Goal: Answer question/provide support: Share knowledge or assist other users

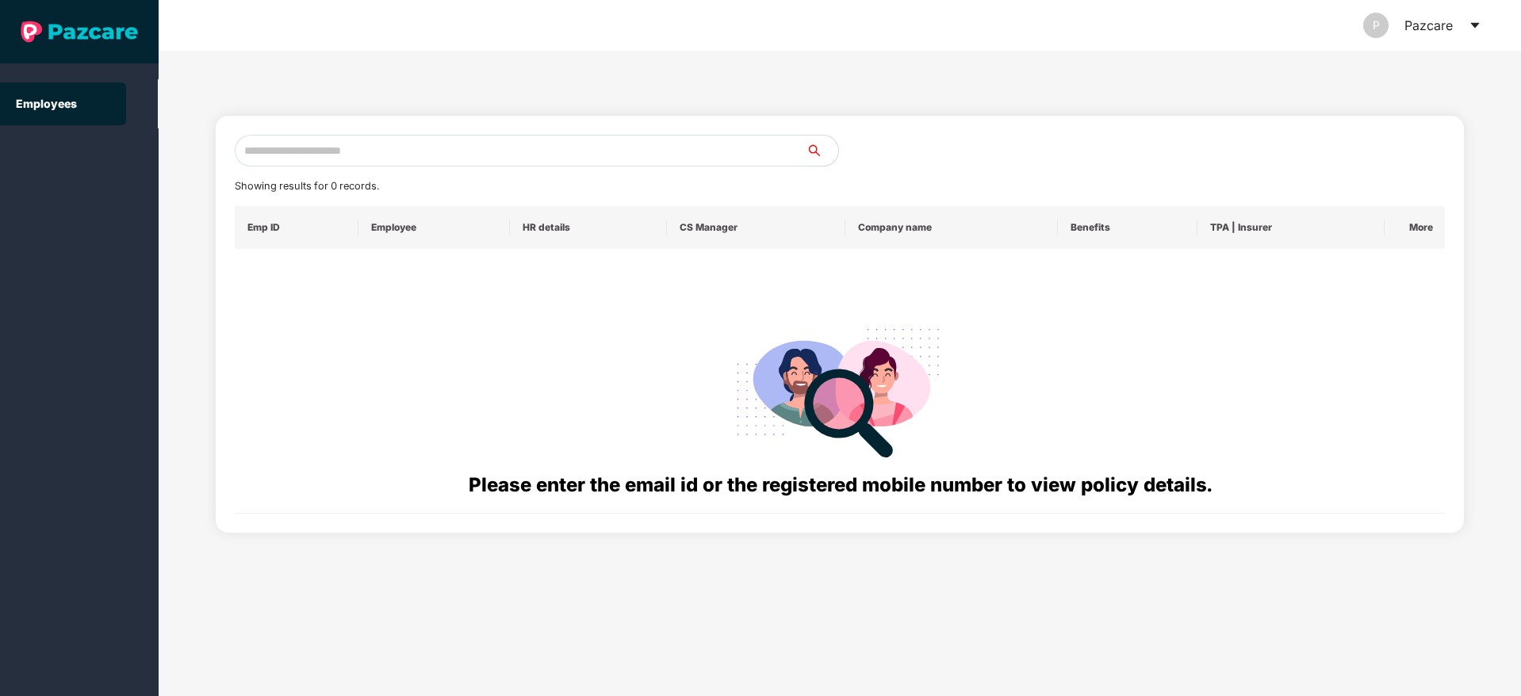
click at [1469, 21] on icon "caret-down" at bounding box center [1475, 25] width 13 height 13
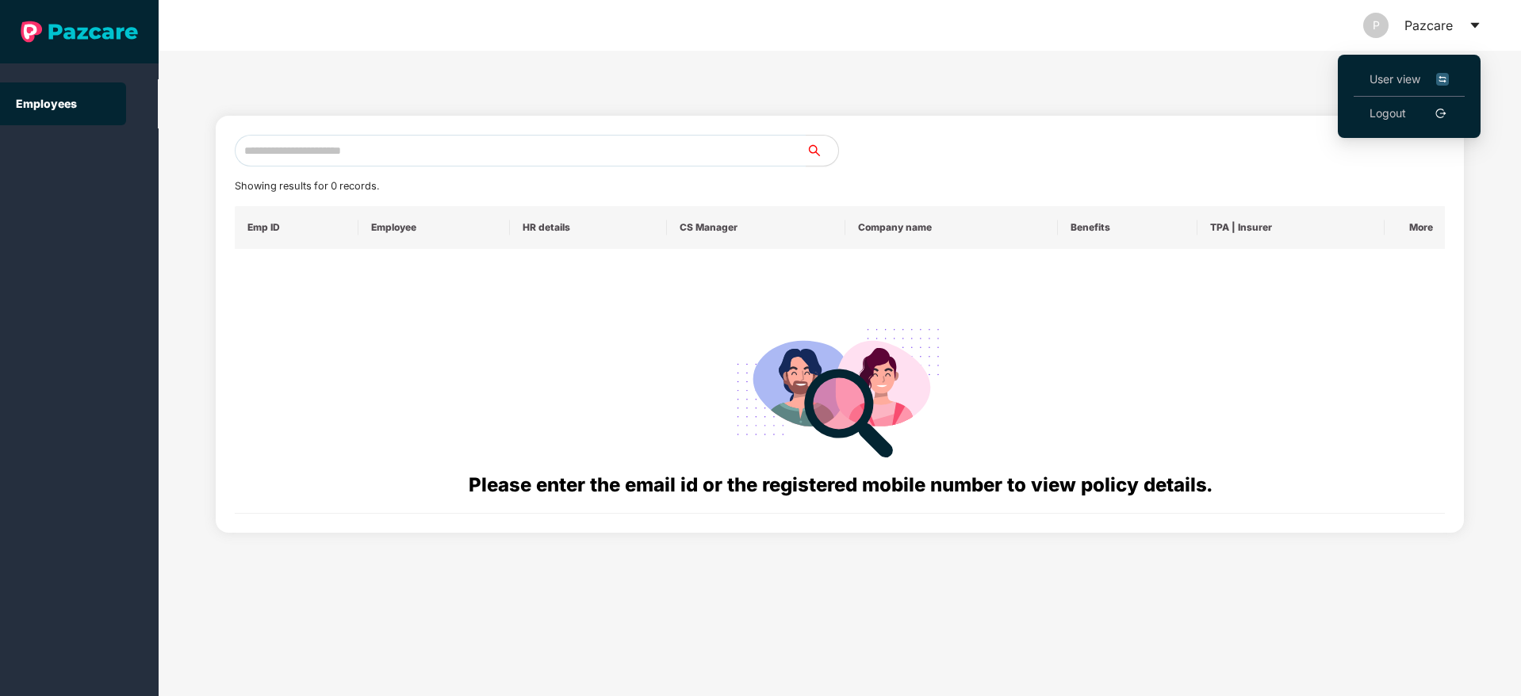
click at [1356, 69] on li "User view" at bounding box center [1409, 80] width 111 height 34
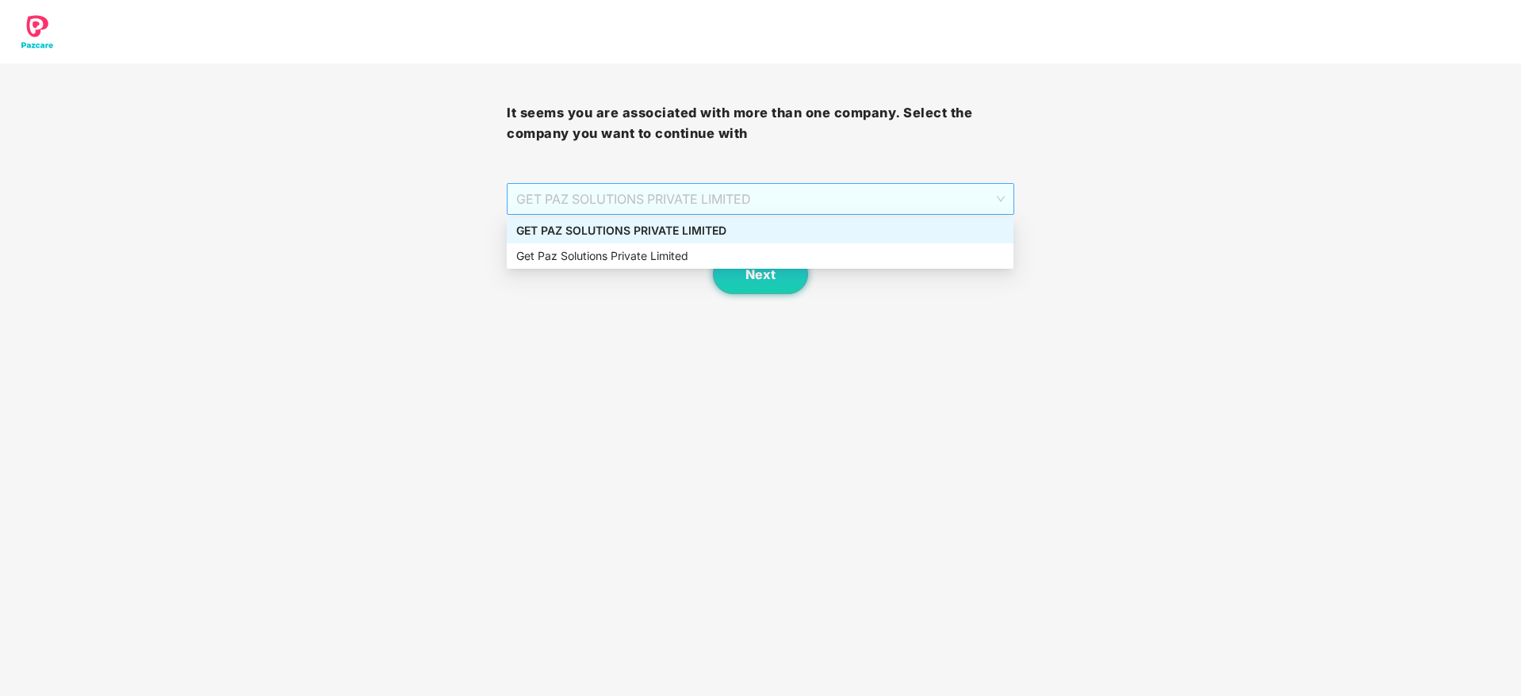
click at [675, 194] on span "GET PAZ SOLUTIONS PRIVATE LIMITED" at bounding box center [760, 199] width 488 height 30
click at [674, 232] on div "GET PAZ SOLUTIONS PRIVATE LIMITED" at bounding box center [760, 230] width 488 height 17
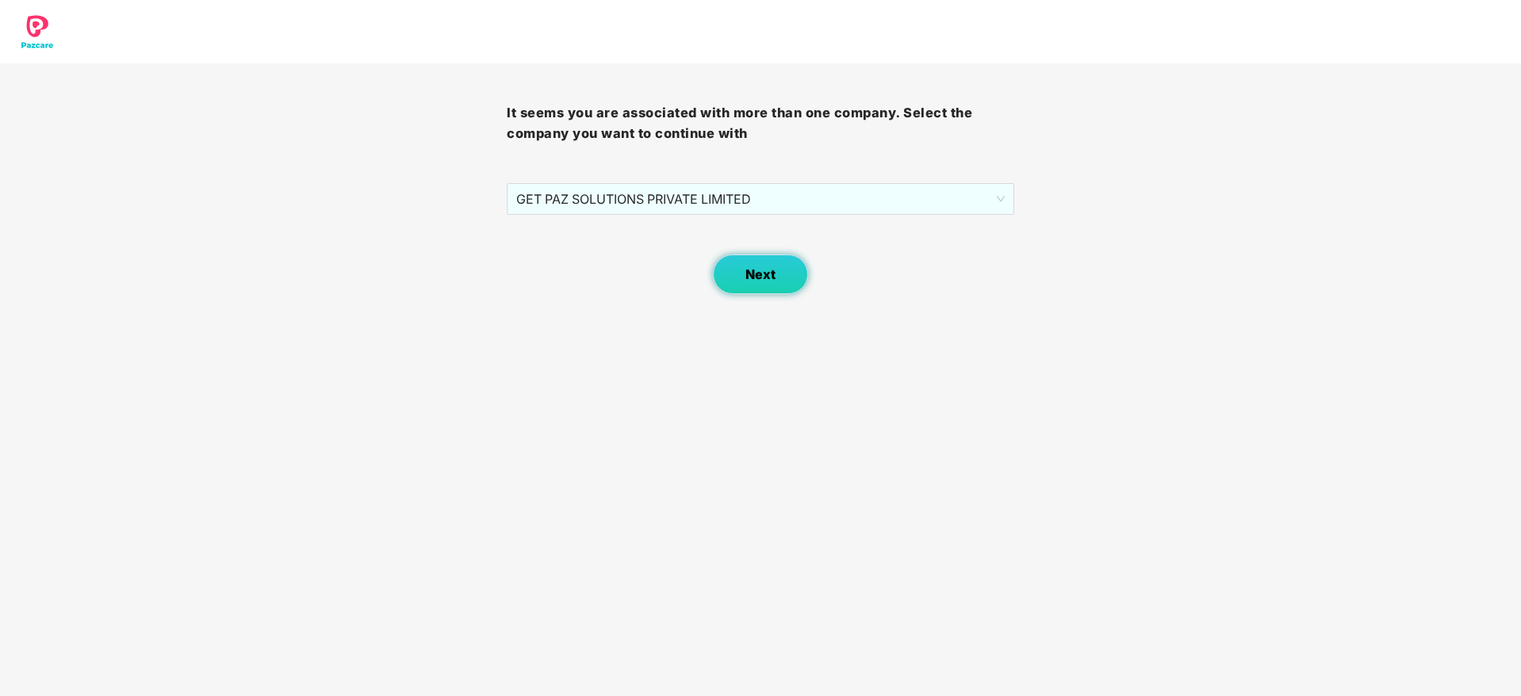
click at [788, 286] on button "Next" at bounding box center [760, 275] width 95 height 40
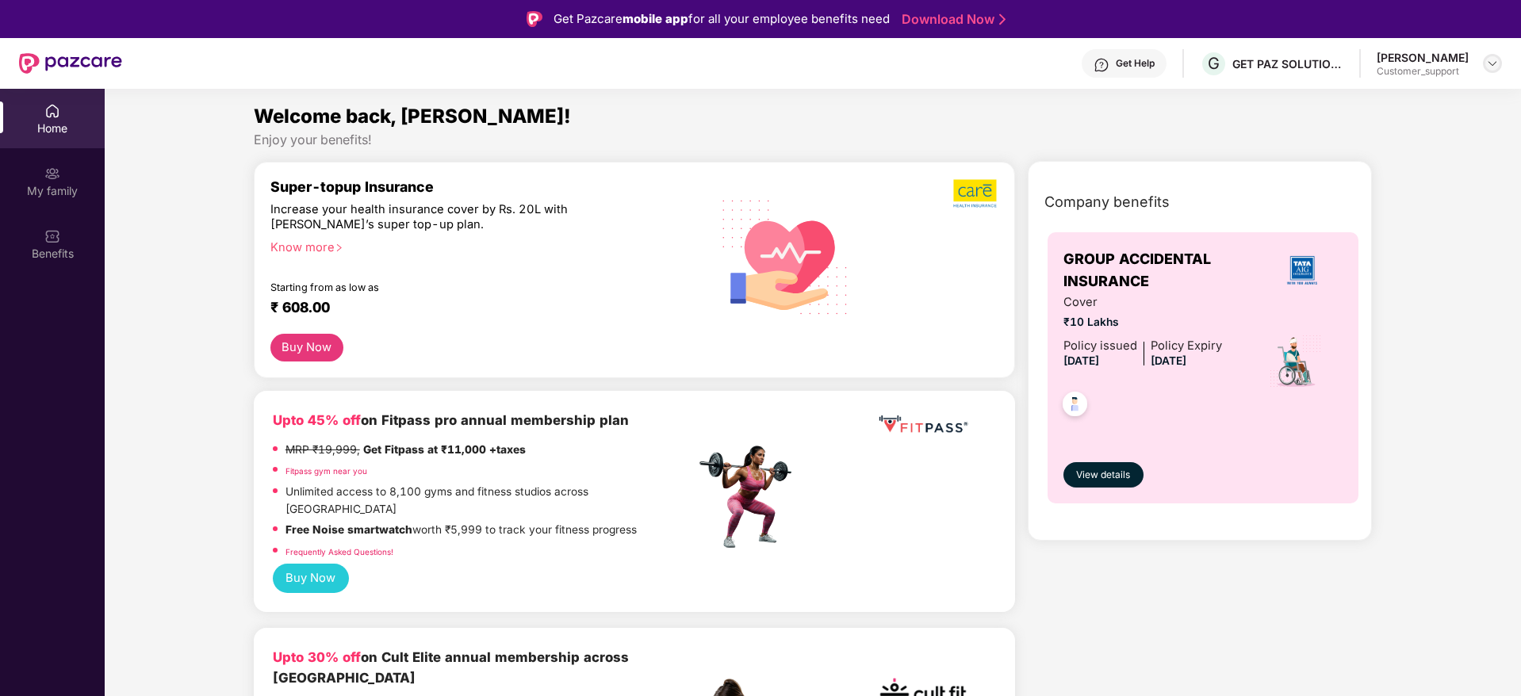
click at [1497, 65] on img at bounding box center [1492, 63] width 13 height 13
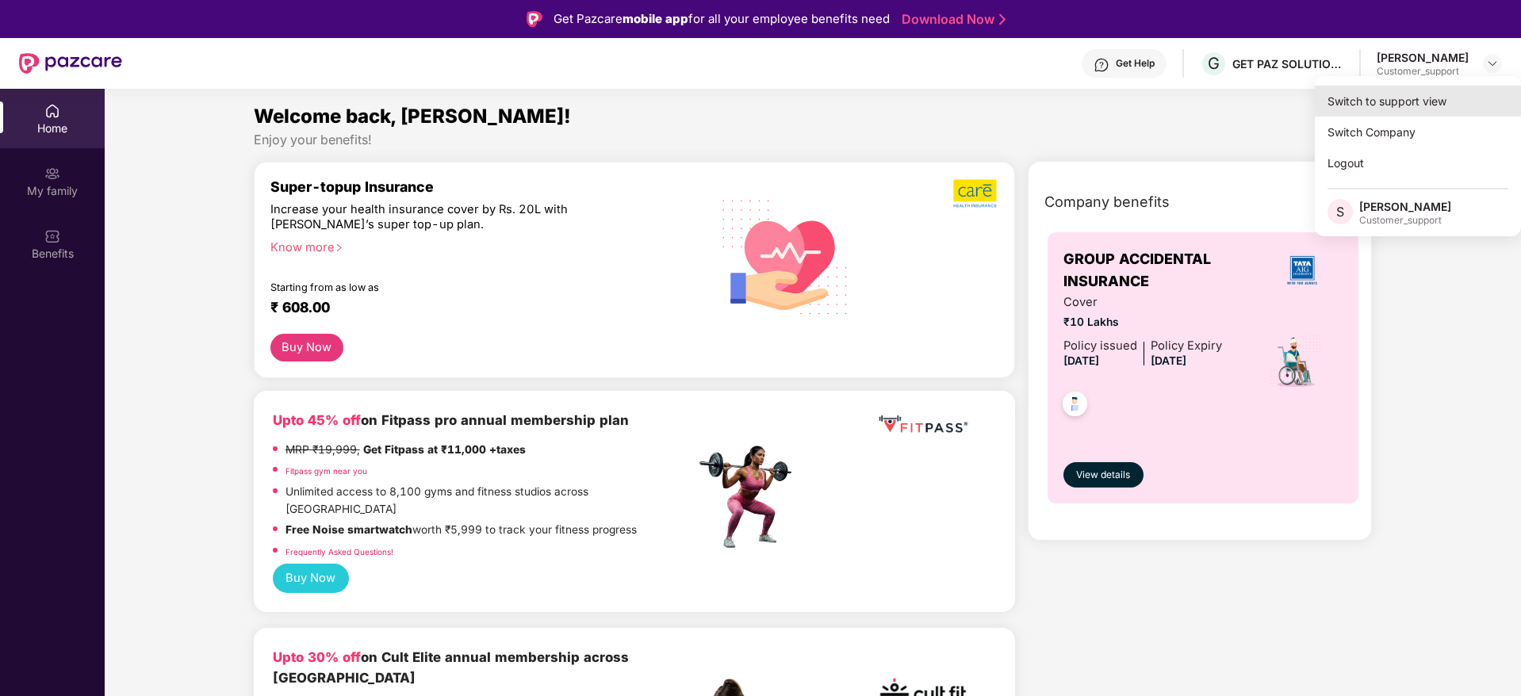
click at [1404, 103] on div "Switch to support view" at bounding box center [1418, 101] width 206 height 31
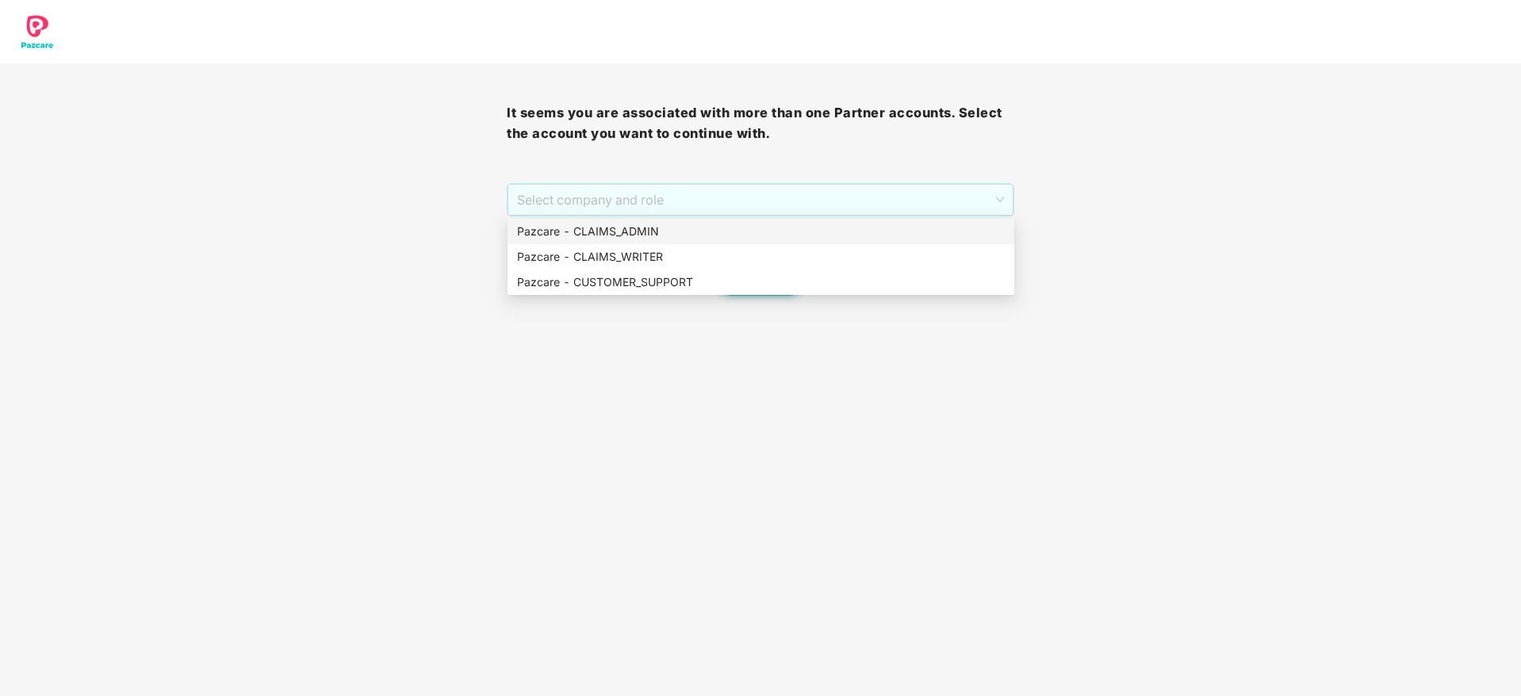
drag, startPoint x: 704, startPoint y: 209, endPoint x: 698, endPoint y: 239, distance: 30.8
click at [698, 239] on body "It seems you are associated with more than one Partner accounts. Select the acc…" at bounding box center [760, 348] width 1521 height 696
click at [698, 239] on div "Pazcare - CLAIMS_ADMIN" at bounding box center [761, 231] width 488 height 17
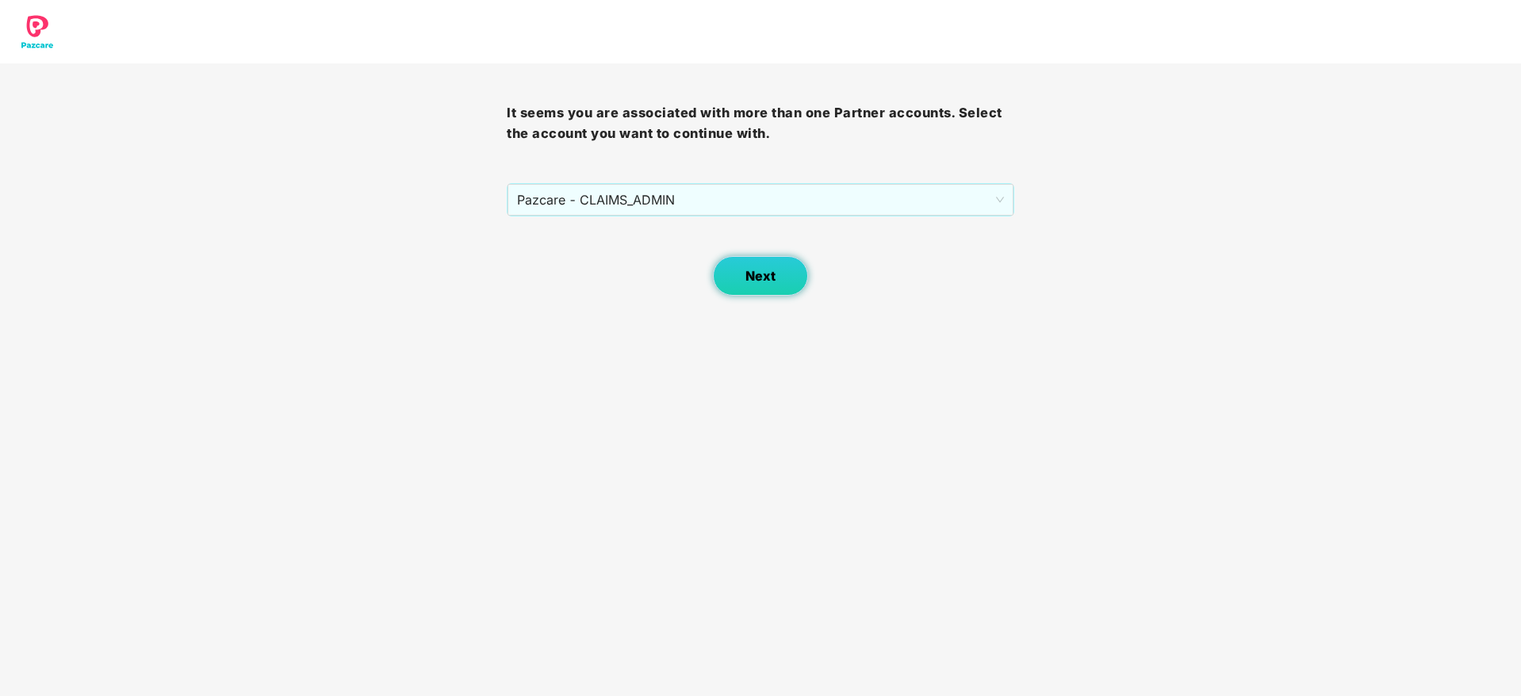
click at [757, 295] on button "Next" at bounding box center [760, 276] width 95 height 40
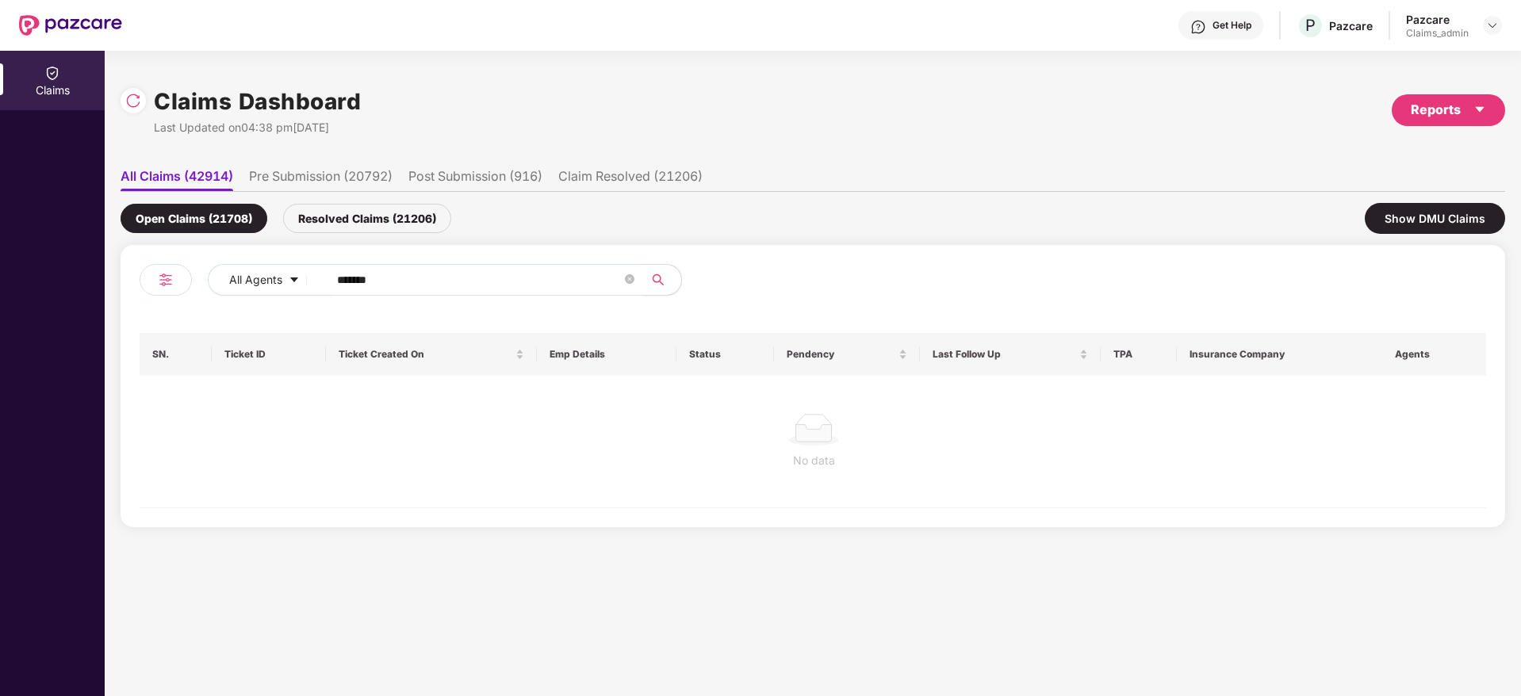
click at [452, 258] on div "All Agents ****** SN. Ticket ID Ticket Created On Emp Details Status Pendency L…" at bounding box center [813, 386] width 1385 height 282
drag, startPoint x: 420, startPoint y: 286, endPoint x: 320, endPoint y: 293, distance: 100.2
click at [320, 293] on span "******" at bounding box center [480, 280] width 325 height 32
paste input "text"
type input "******"
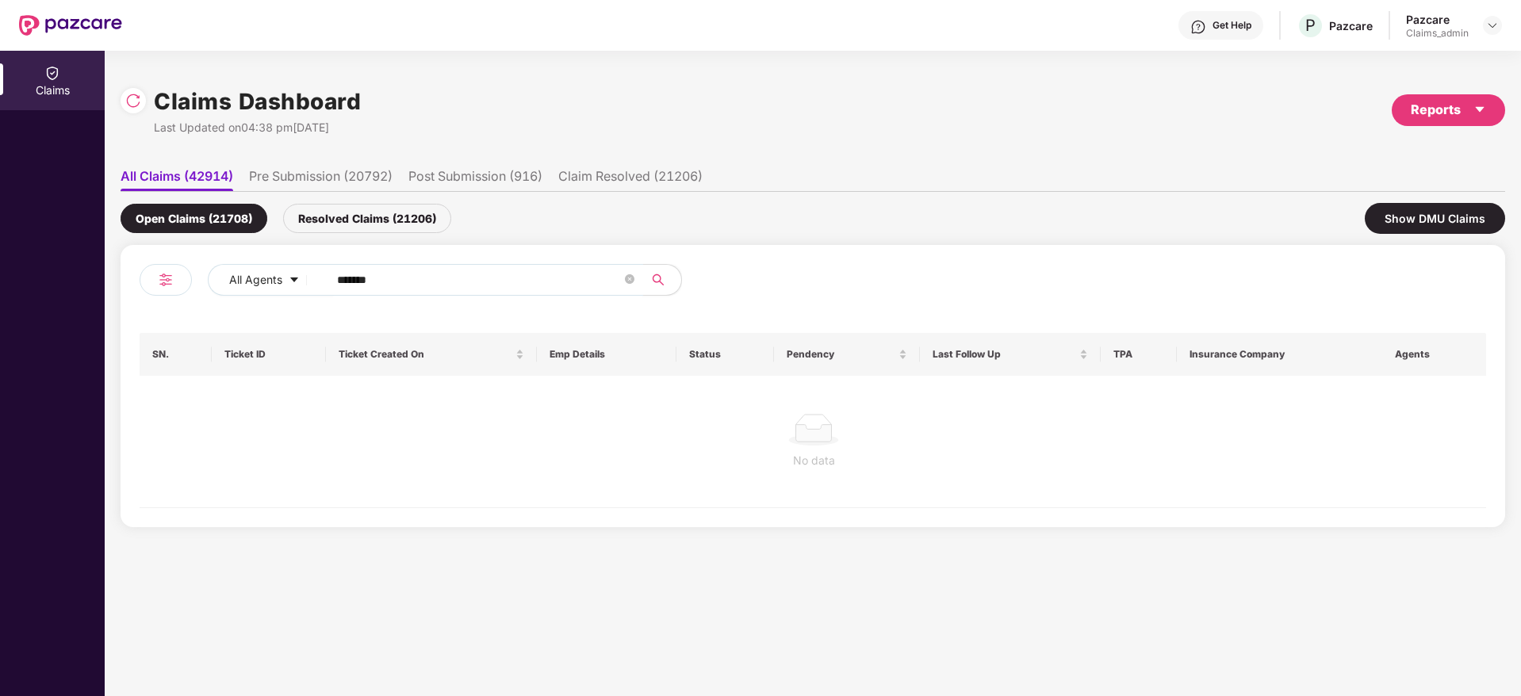
click at [364, 219] on div "Resolved Claims (21206)" at bounding box center [367, 218] width 168 height 29
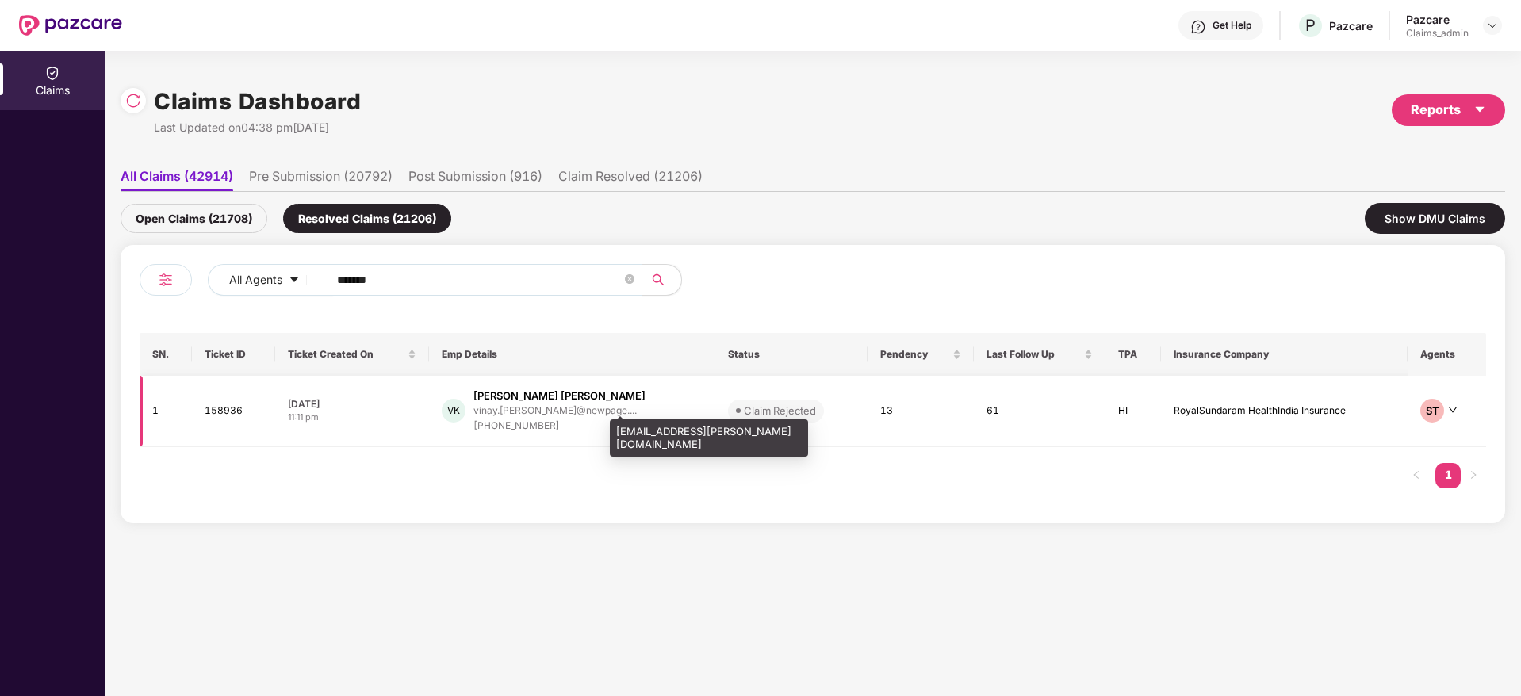
click at [526, 410] on div "vinay.[PERSON_NAME]@newpage...." at bounding box center [554, 410] width 163 height 10
